Goal: Check status: Check status

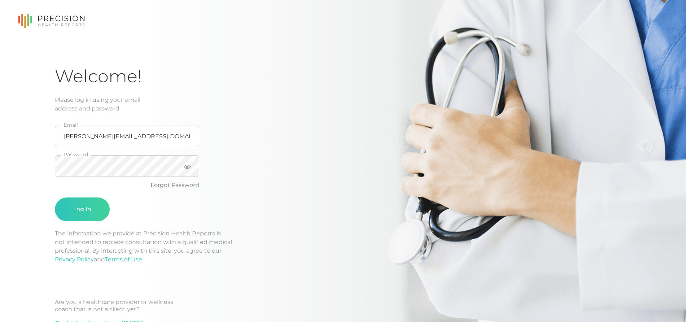
click at [76, 126] on input "[PERSON_NAME][EMAIL_ADDRESS][DOMAIN_NAME]" at bounding box center [127, 137] width 144 height 22
click at [79, 136] on input "[PERSON_NAME][EMAIL_ADDRESS][DOMAIN_NAME]" at bounding box center [127, 137] width 144 height 22
click at [80, 137] on input "[PERSON_NAME][EMAIL_ADDRESS][DOMAIN_NAME]" at bounding box center [127, 137] width 144 height 22
click at [80, 139] on input "[PERSON_NAME][EMAIL_ADDRESS][DOMAIN_NAME]" at bounding box center [127, 137] width 144 height 22
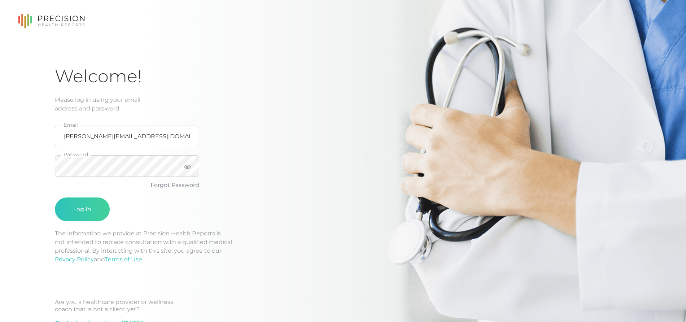
click at [80, 139] on input "[PERSON_NAME][EMAIL_ADDRESS][DOMAIN_NAME]" at bounding box center [127, 137] width 144 height 22
click at [80, 138] on input "[PERSON_NAME][EMAIL_ADDRESS][DOMAIN_NAME]" at bounding box center [127, 137] width 144 height 22
type input "m"
click at [82, 137] on input "email" at bounding box center [127, 137] width 144 height 22
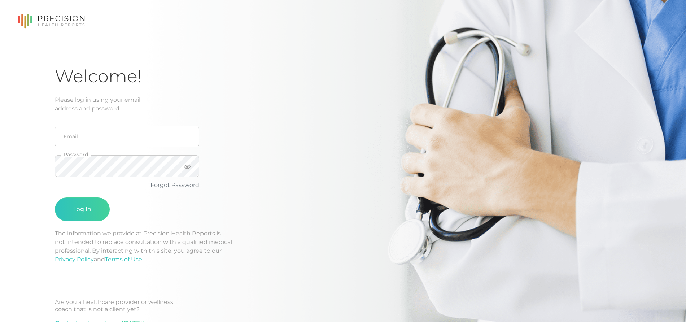
type input "[EMAIL_ADDRESS][DOMAIN_NAME]"
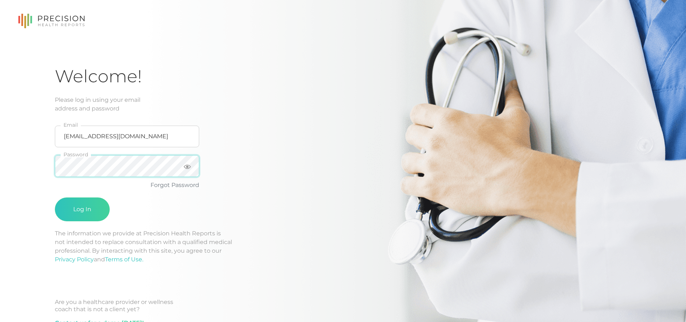
click at [55, 197] on button "Log In" at bounding box center [82, 209] width 55 height 24
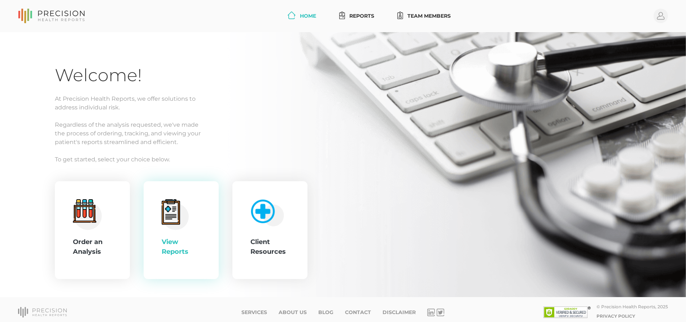
click at [180, 218] on circle at bounding box center [175, 216] width 26 height 26
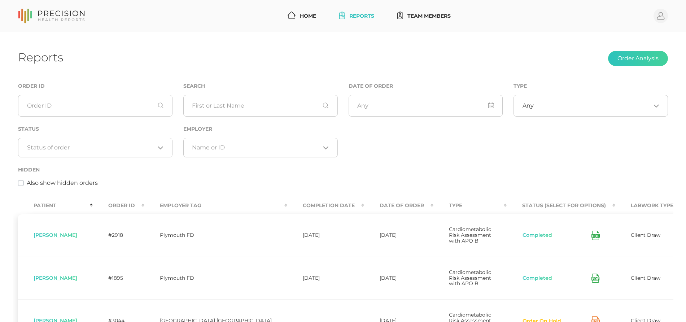
click at [507, 205] on th "Status (Select for Options)" at bounding box center [561, 205] width 109 height 16
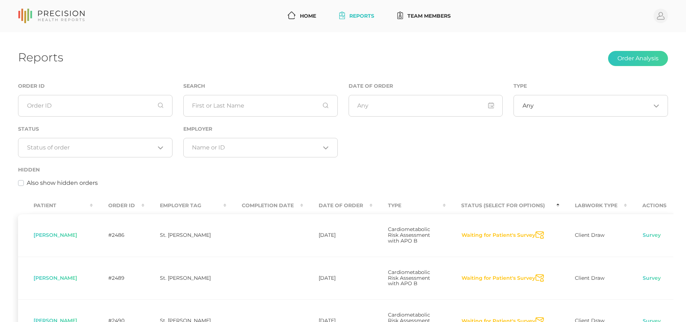
click at [517, 237] on button "Waiting for Patient's Survey" at bounding box center [498, 235] width 74 height 7
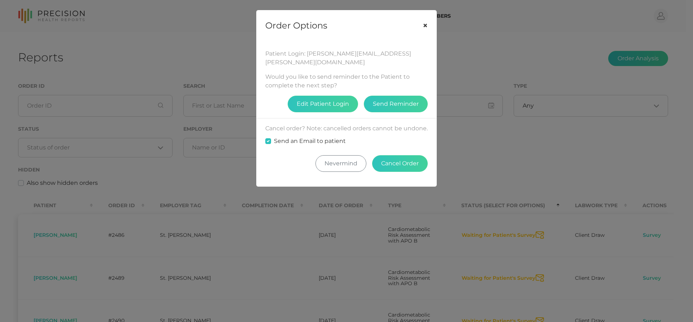
click at [422, 25] on button "×" at bounding box center [425, 25] width 22 height 30
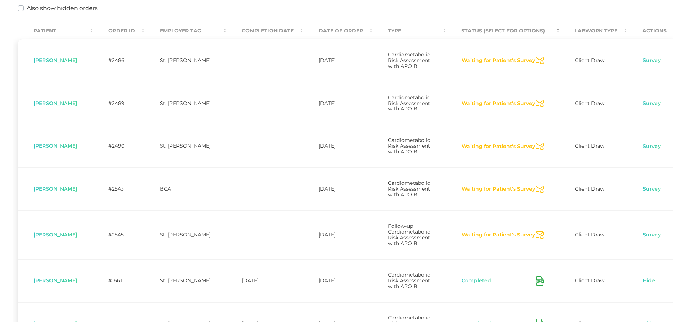
scroll to position [174, 0]
click at [467, 35] on th "Status (Select for Options)" at bounding box center [503, 31] width 114 height 16
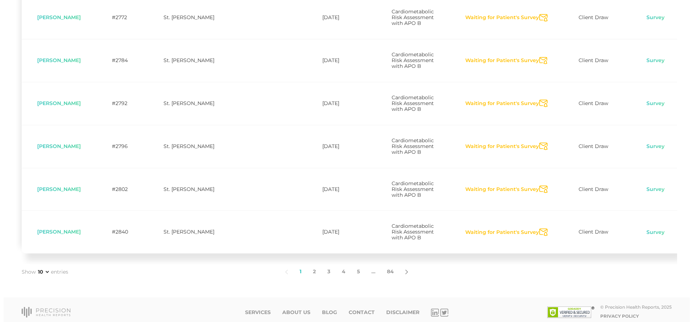
scroll to position [445, 0]
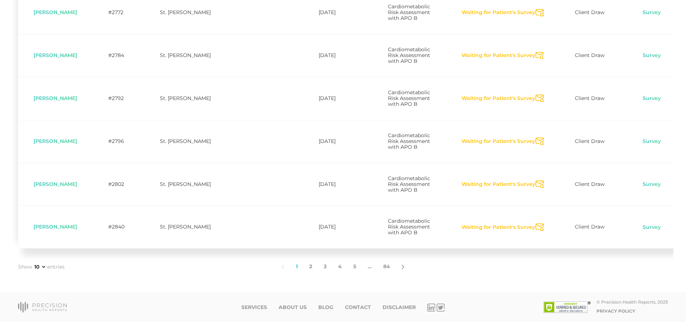
click at [312, 274] on link "2" at bounding box center [310, 266] width 14 height 15
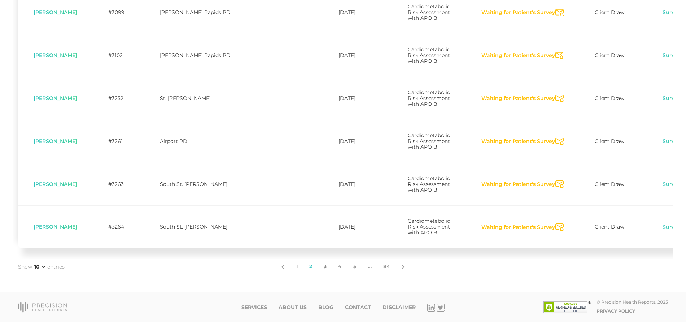
click at [324, 274] on link "3" at bounding box center [325, 266] width 14 height 15
click at [341, 274] on link "4" at bounding box center [339, 266] width 15 height 15
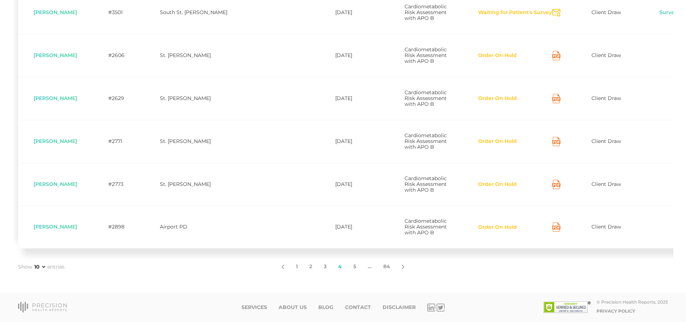
click at [489, 138] on button "Order On Hold" at bounding box center [497, 141] width 39 height 7
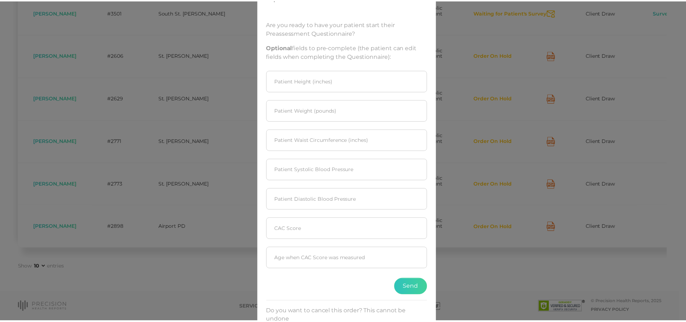
scroll to position [12, 0]
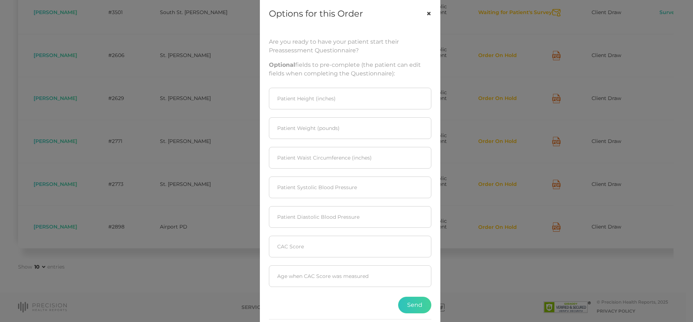
drag, startPoint x: 428, startPoint y: 16, endPoint x: 439, endPoint y: 83, distance: 68.0
click at [428, 15] on button "×" at bounding box center [429, 14] width 22 height 30
